Goal: Download file/media

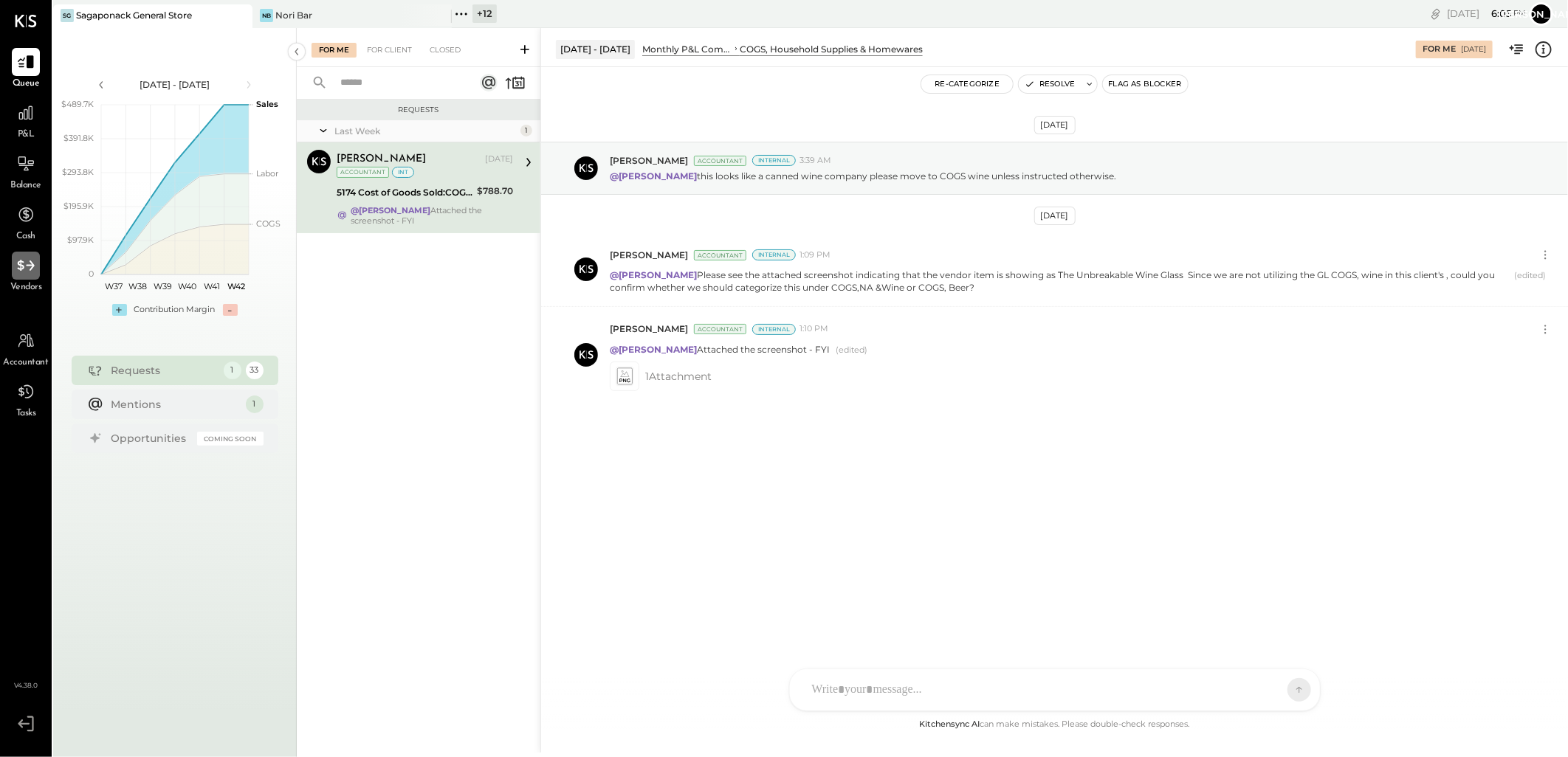
click at [32, 276] on div at bounding box center [26, 265] width 28 height 28
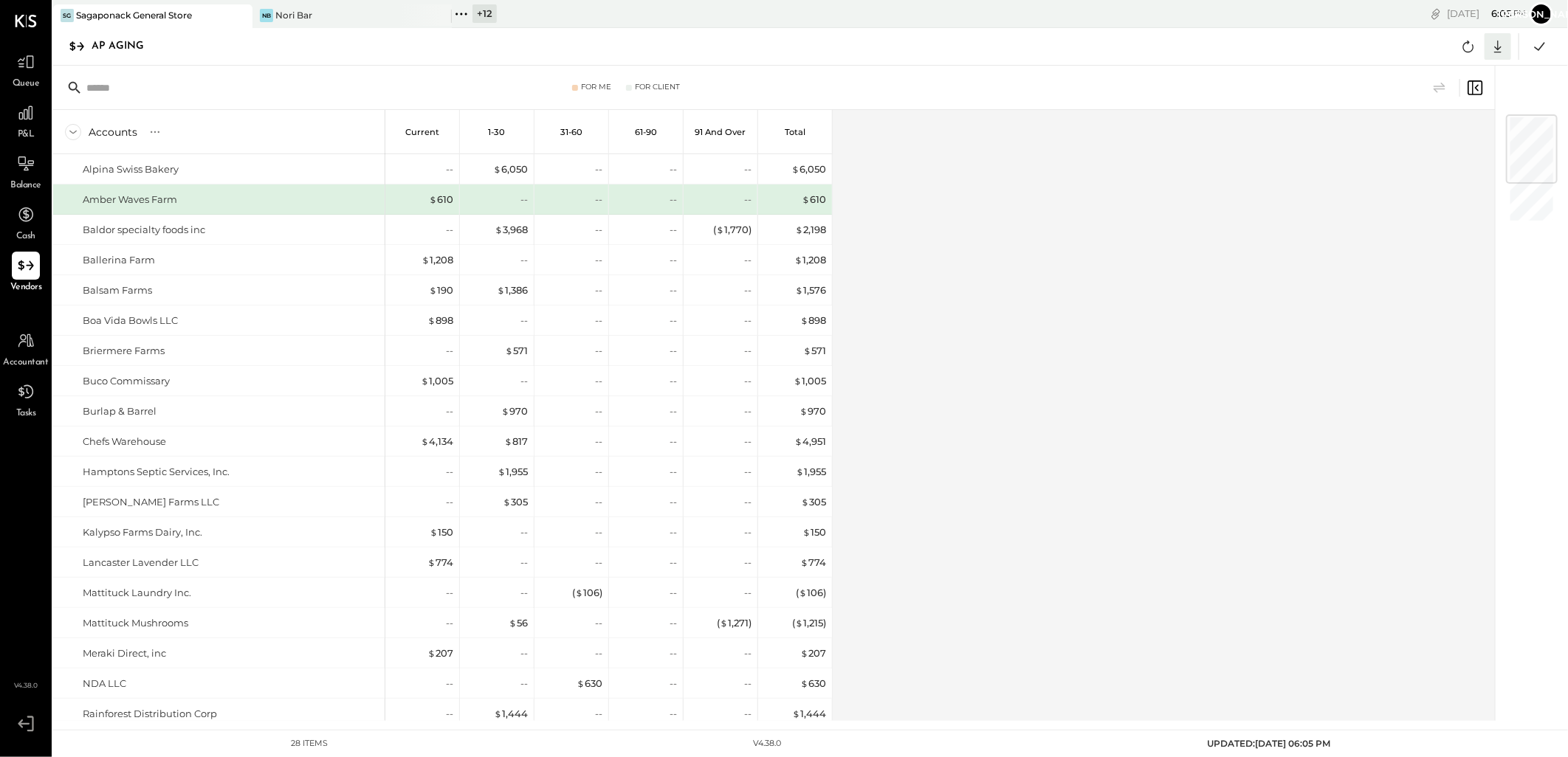
click at [1494, 46] on icon at bounding box center [1498, 46] width 20 height 20
drag, startPoint x: 1438, startPoint y: 67, endPoint x: 1455, endPoint y: 63, distance: 17.5
click at [1438, 67] on link "CSV" at bounding box center [1452, 71] width 118 height 31
